Goal: Complete application form: Complete application form

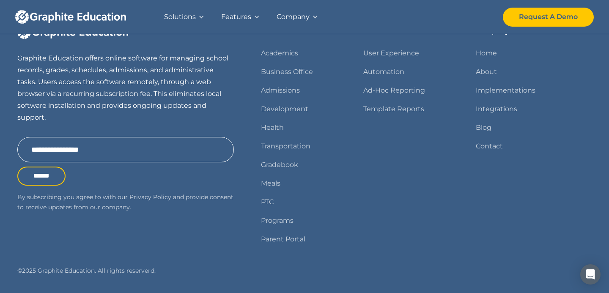
scroll to position [1091, 0]
click at [486, 145] on link "Contact" at bounding box center [489, 147] width 27 height 12
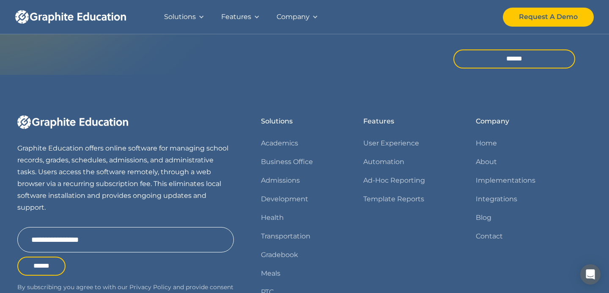
scroll to position [421, 0]
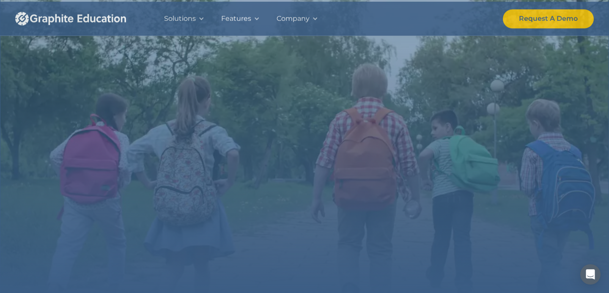
scroll to position [1091, 0]
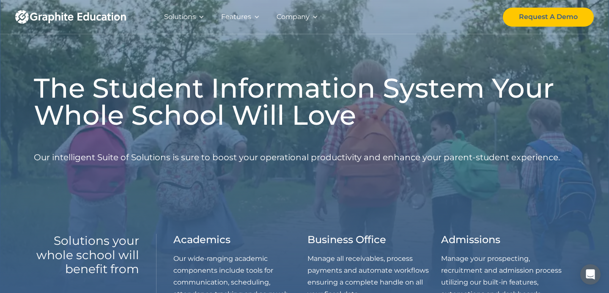
scroll to position [3, 0]
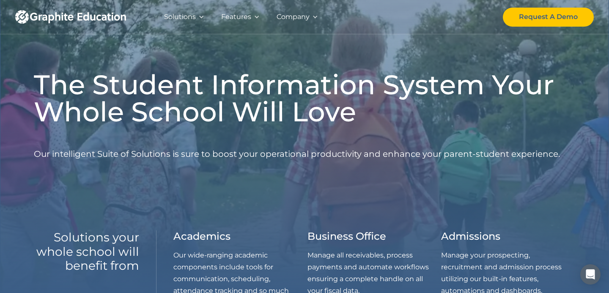
click at [184, 17] on div "Solutions" at bounding box center [180, 17] width 32 height 12
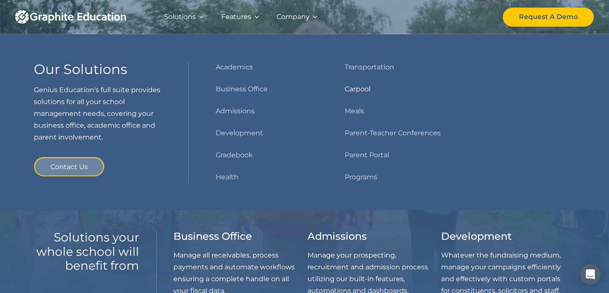
click at [355, 87] on link "Carpool" at bounding box center [358, 89] width 26 height 12
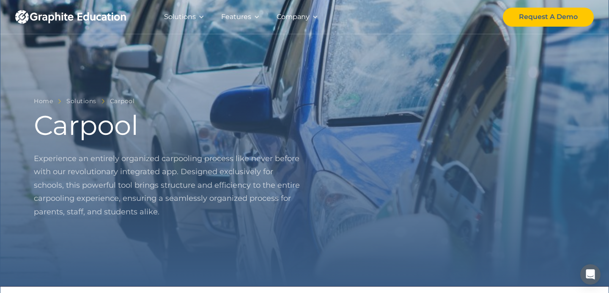
click at [239, 19] on div "Features" at bounding box center [236, 17] width 30 height 12
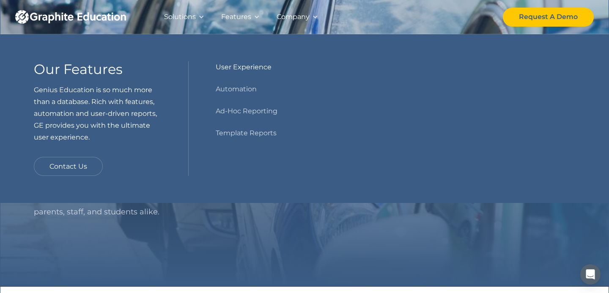
click at [242, 67] on link "User Experience" at bounding box center [244, 67] width 56 height 12
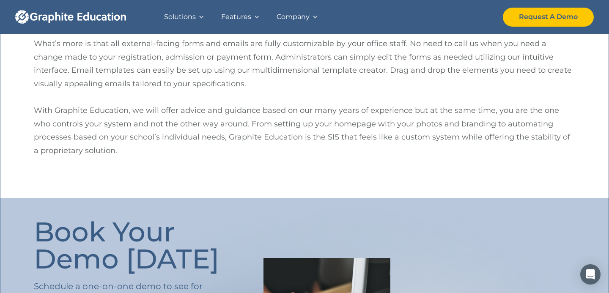
scroll to position [572, 0]
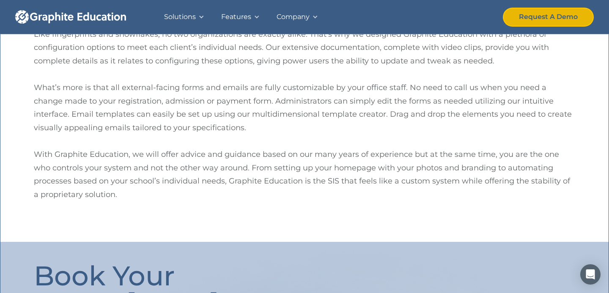
click at [544, 14] on div "Request A Demo" at bounding box center [548, 17] width 59 height 12
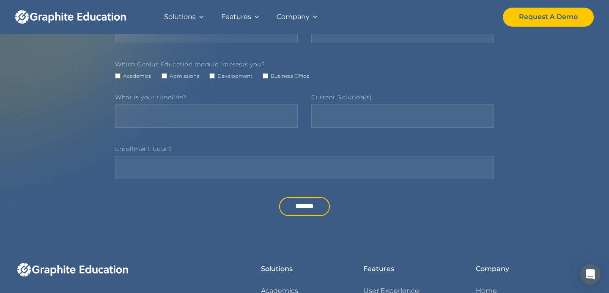
scroll to position [245, 0]
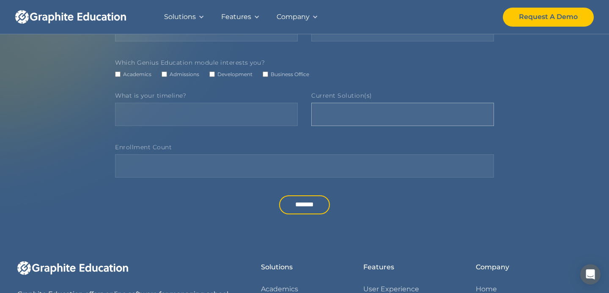
click at [338, 114] on input "Current Solution(s)" at bounding box center [402, 114] width 183 height 23
click at [259, 169] on input "Enrollment Count" at bounding box center [304, 165] width 379 height 23
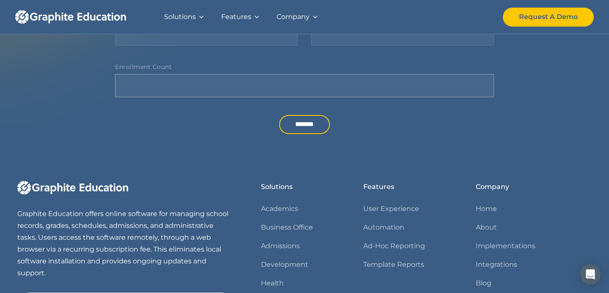
scroll to position [14, 0]
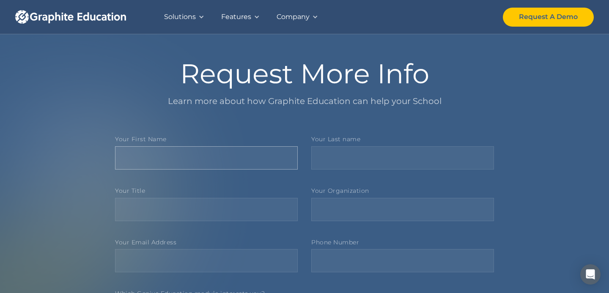
click at [259, 159] on input "Your First Name" at bounding box center [206, 157] width 183 height 23
click at [338, 161] on input "Your Last name" at bounding box center [402, 157] width 183 height 23
click at [337, 219] on input "Your Organization" at bounding box center [402, 209] width 183 height 23
click at [281, 219] on input "Your Title" at bounding box center [206, 209] width 183 height 23
